Goal: Task Accomplishment & Management: Manage account settings

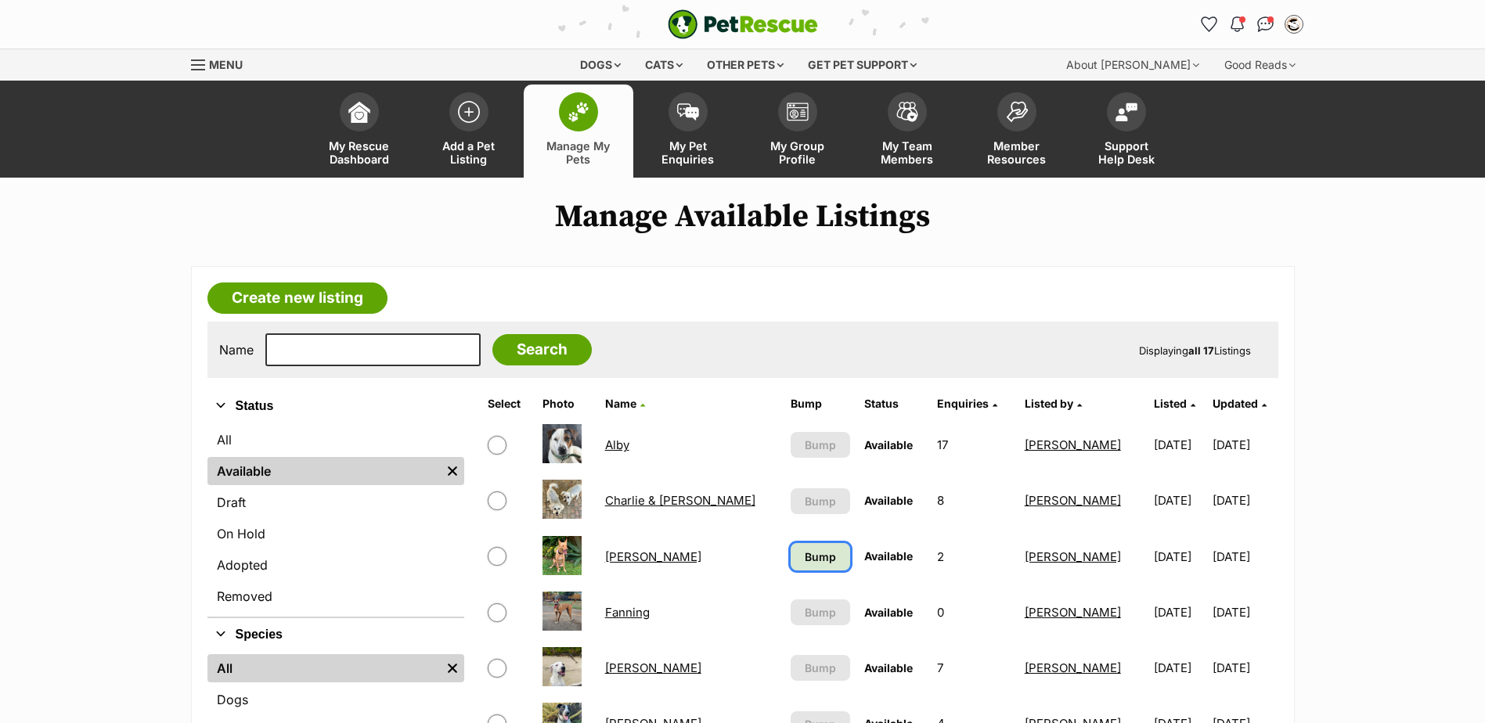
click at [805, 563] on span "Bump" at bounding box center [820, 557] width 31 height 16
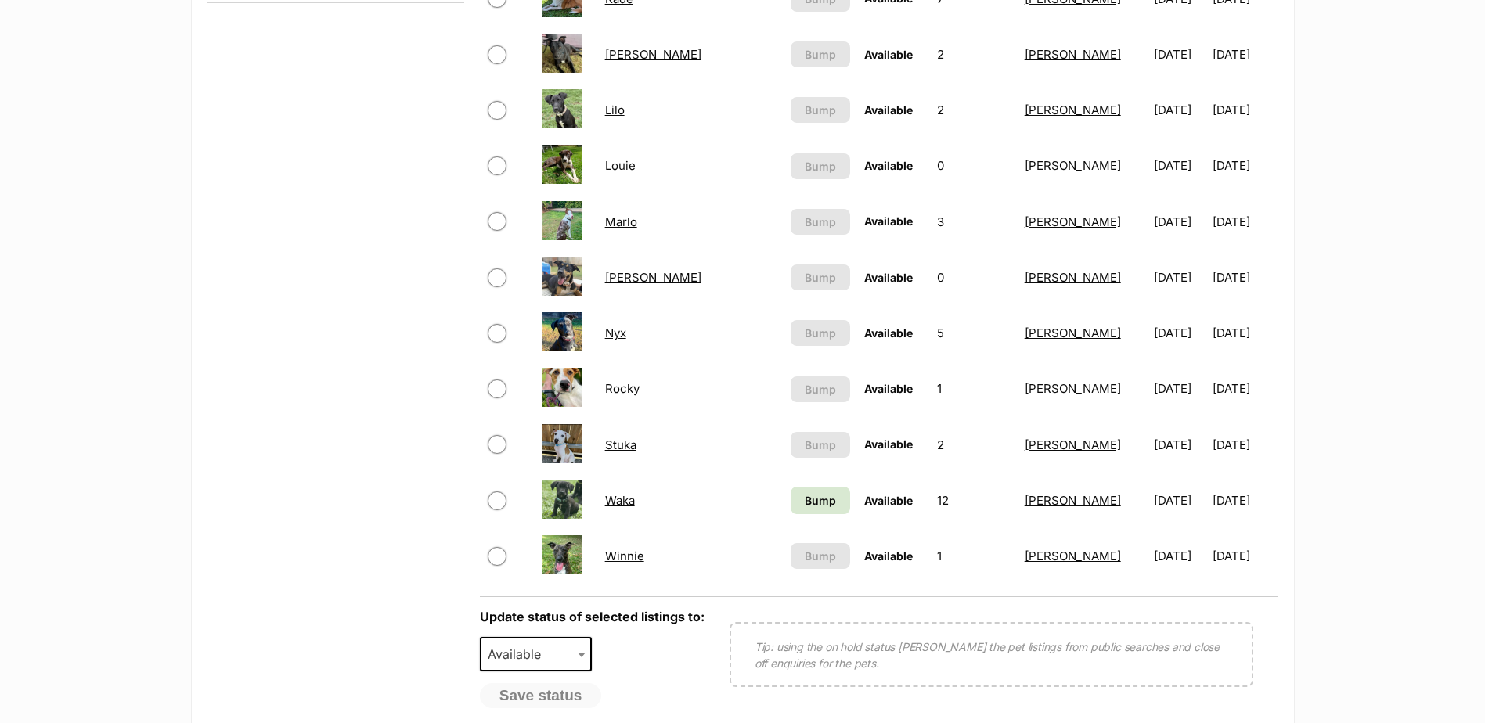
scroll to position [783, 0]
click at [791, 510] on link "Bump" at bounding box center [820, 498] width 59 height 27
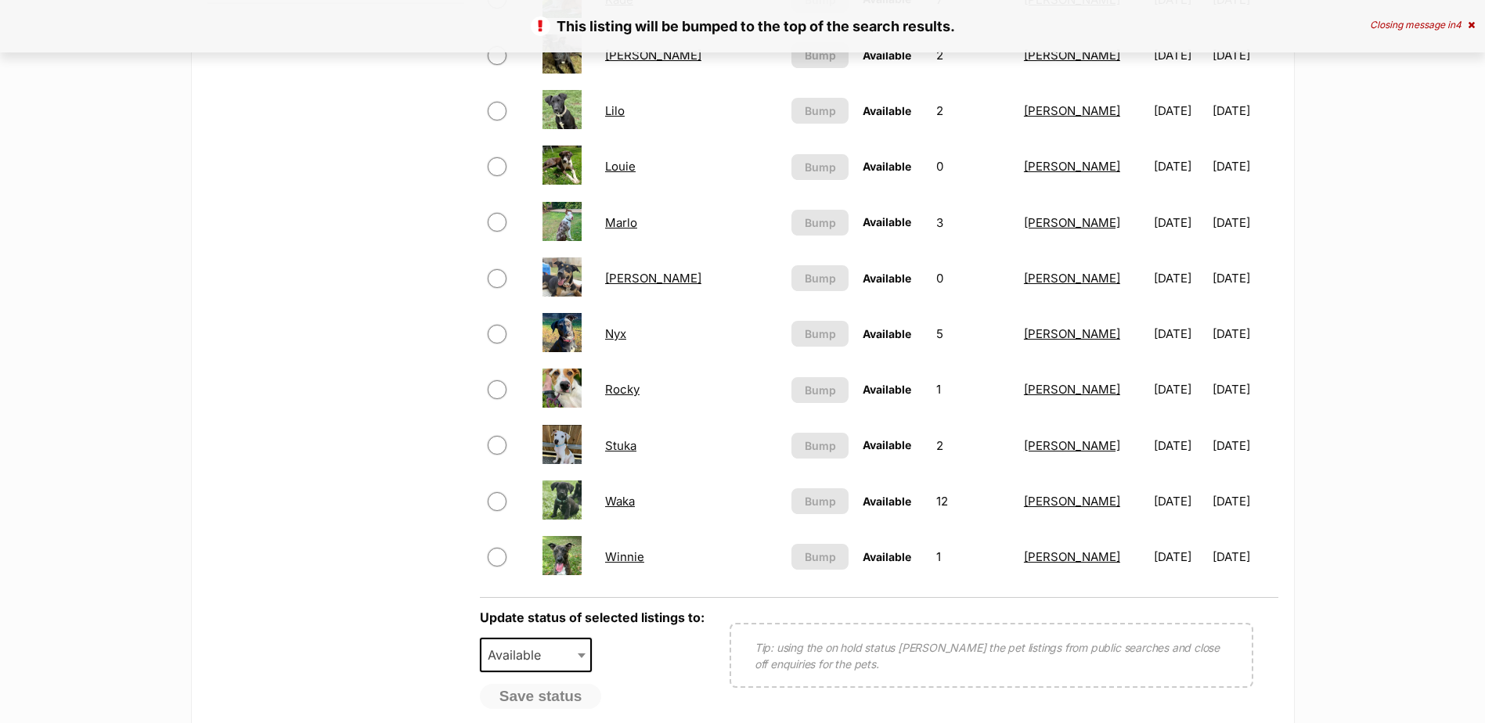
scroll to position [783, 0]
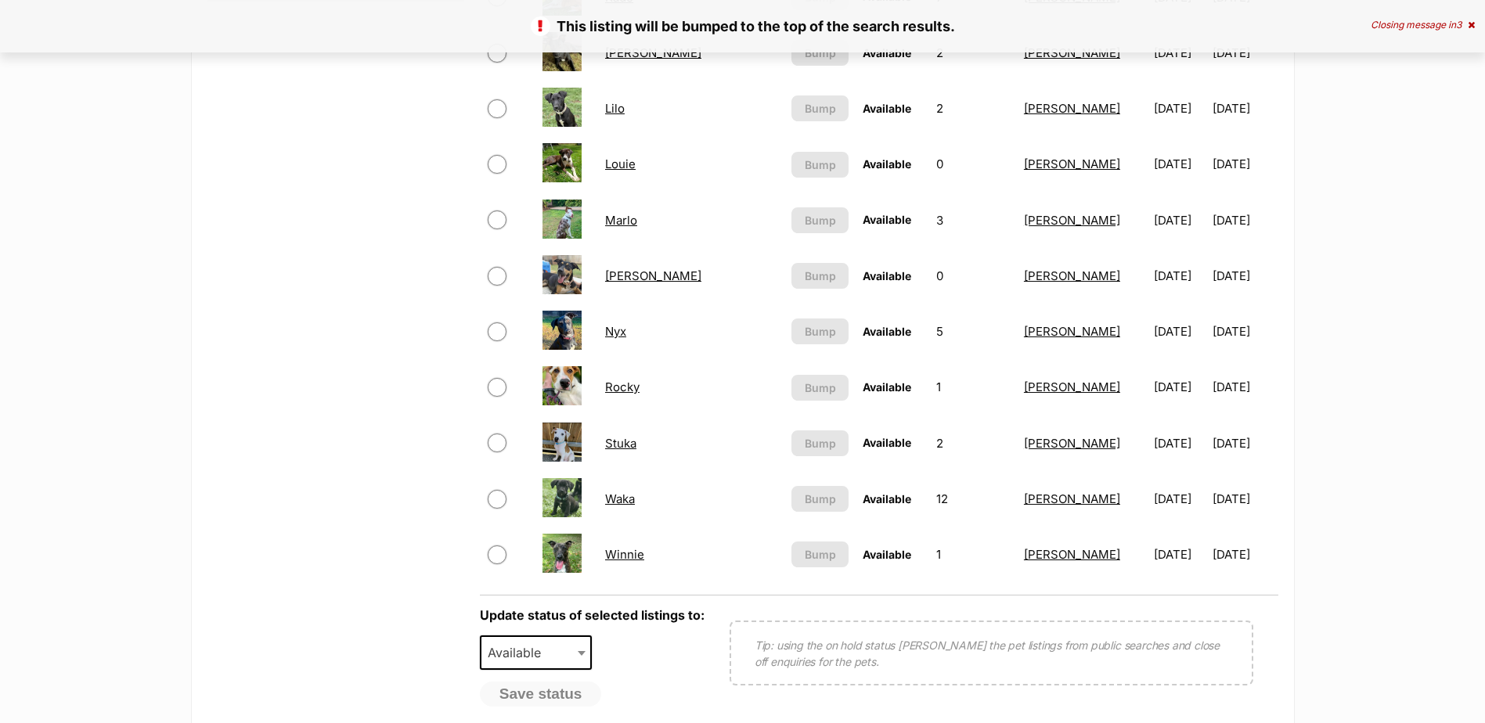
click at [620, 279] on link "[PERSON_NAME]" at bounding box center [653, 276] width 96 height 15
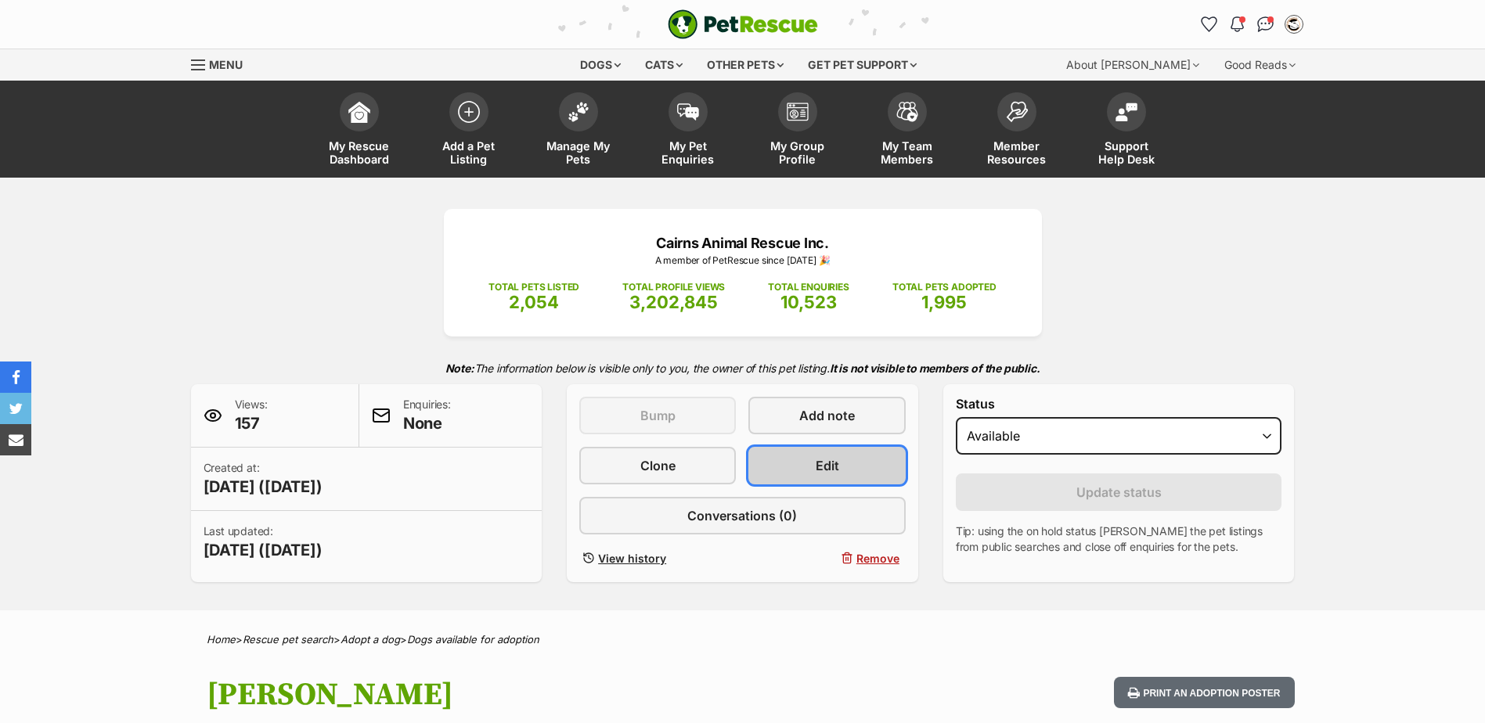
click at [865, 452] on link "Edit" at bounding box center [826, 466] width 157 height 38
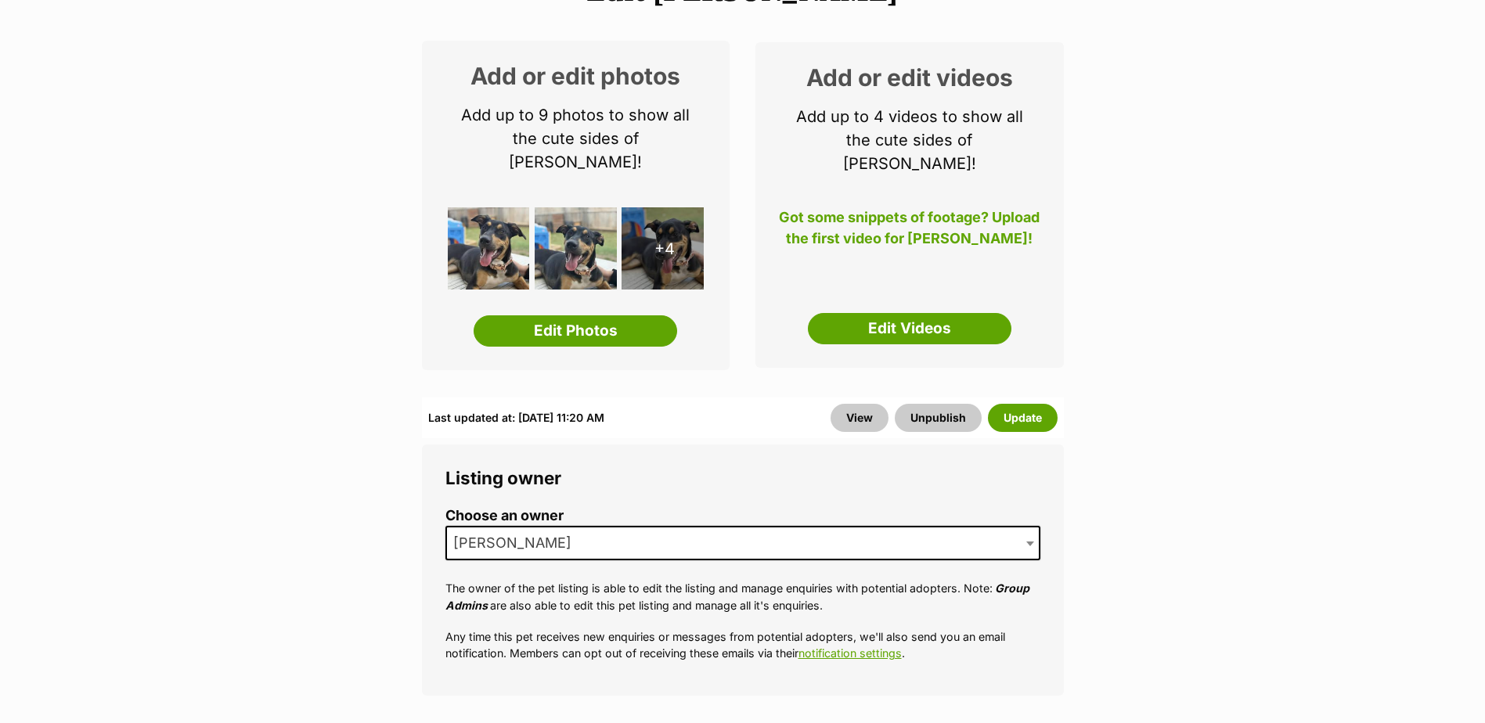
scroll to position [235, 0]
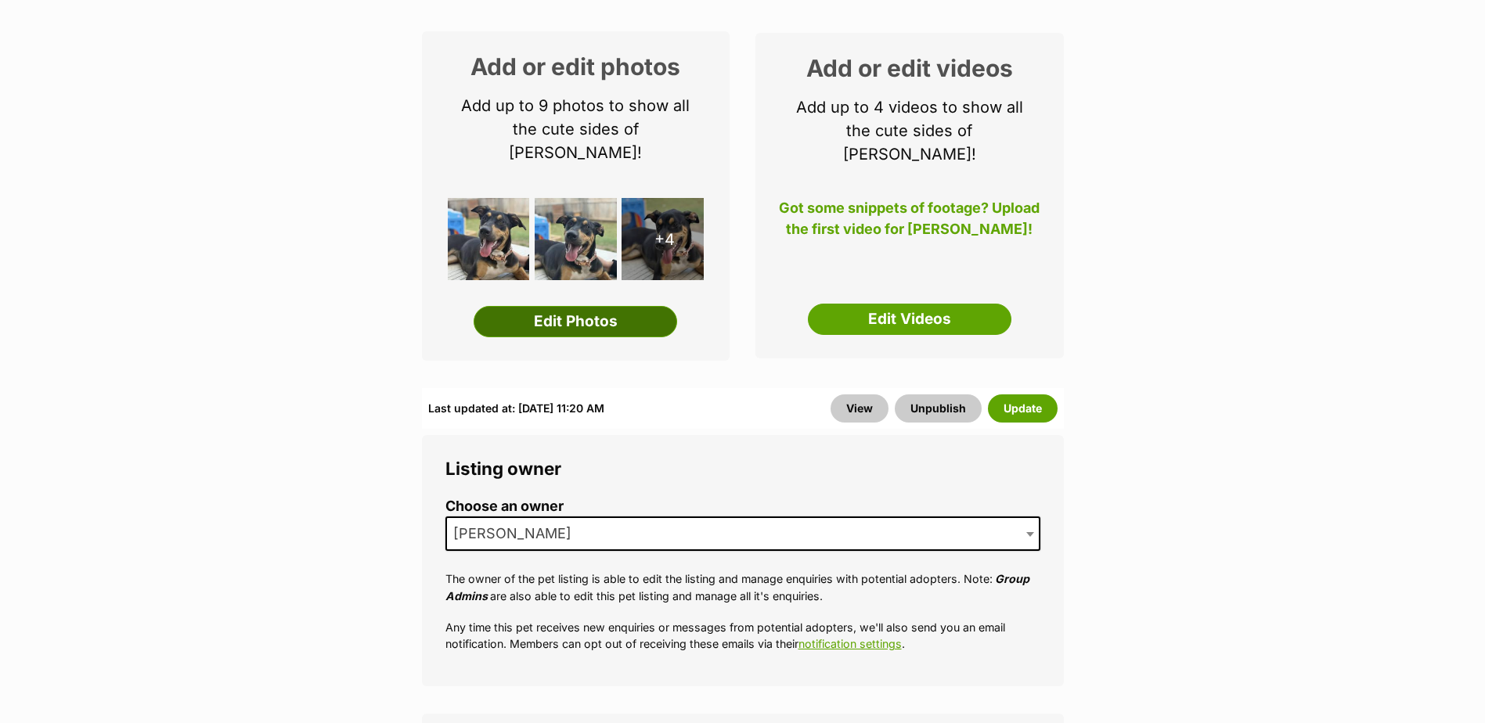
click at [543, 309] on link "Edit Photos" at bounding box center [576, 321] width 204 height 31
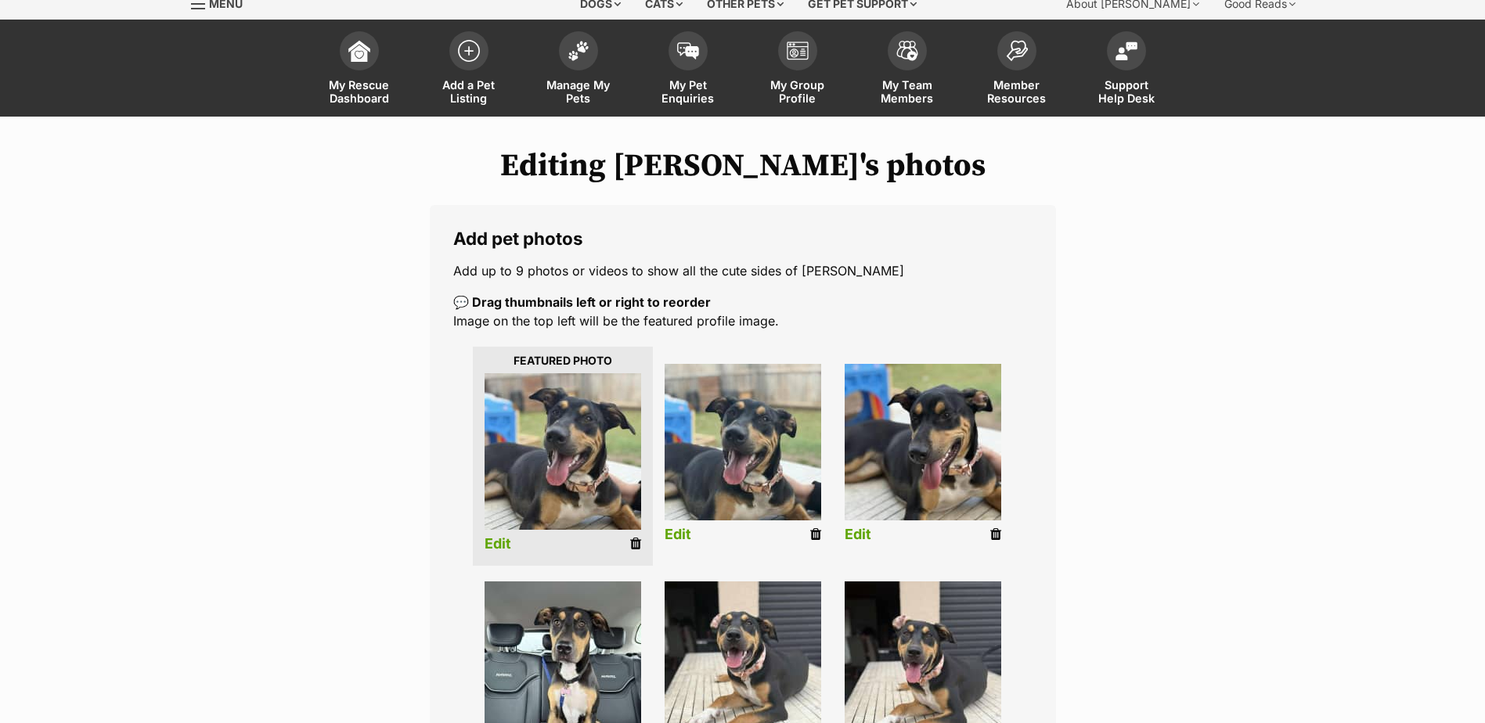
scroll to position [391, 0]
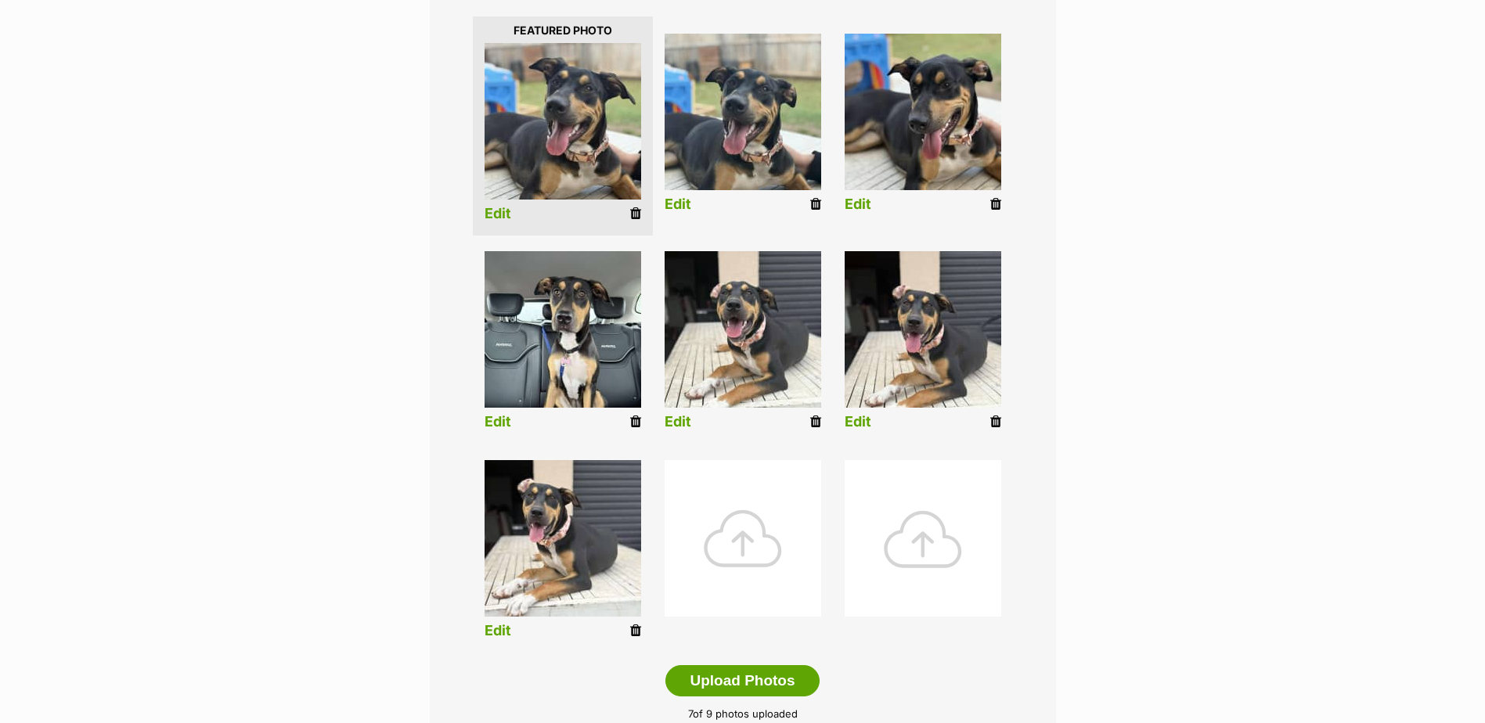
click at [732, 560] on div at bounding box center [743, 538] width 157 height 157
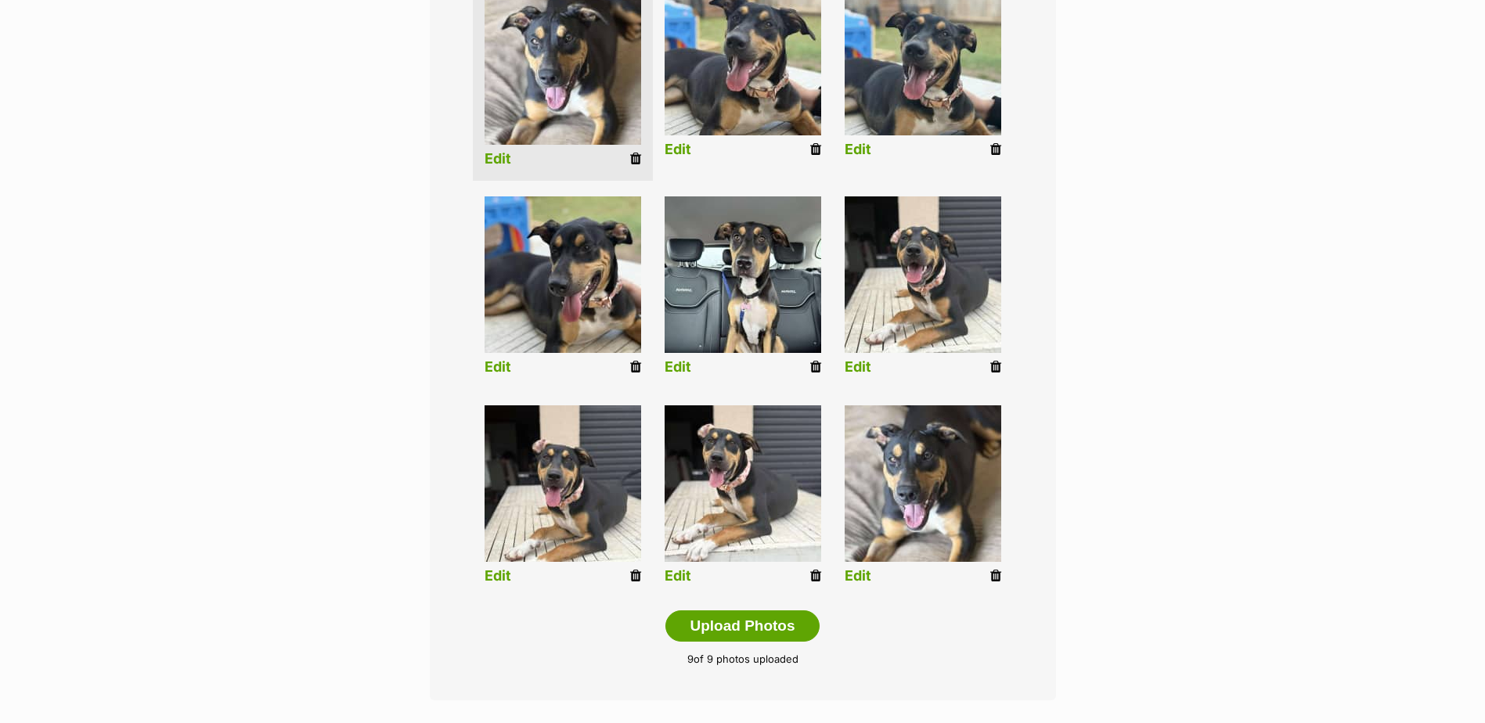
scroll to position [705, 0]
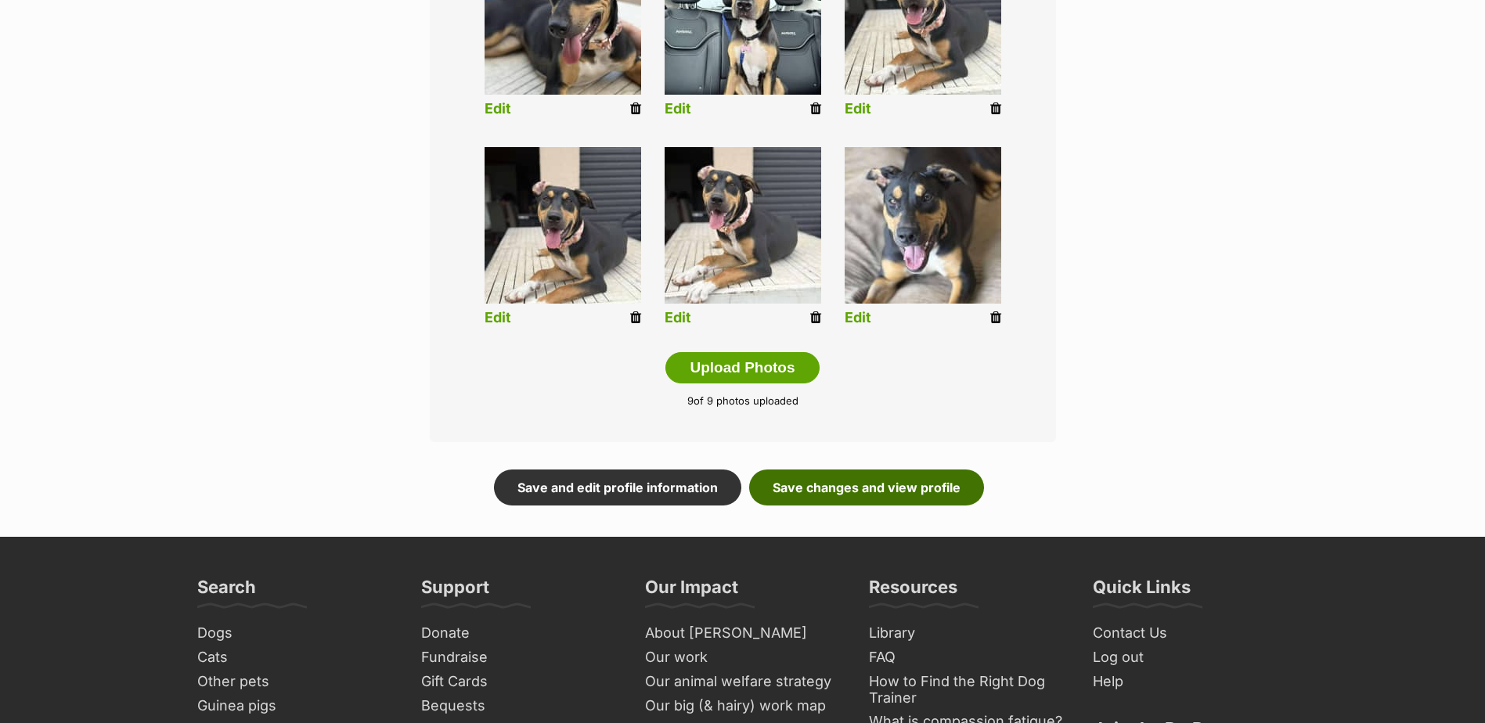
click at [866, 499] on link "Save changes and view profile" at bounding box center [866, 488] width 235 height 36
